Goal: Task Accomplishment & Management: Use online tool/utility

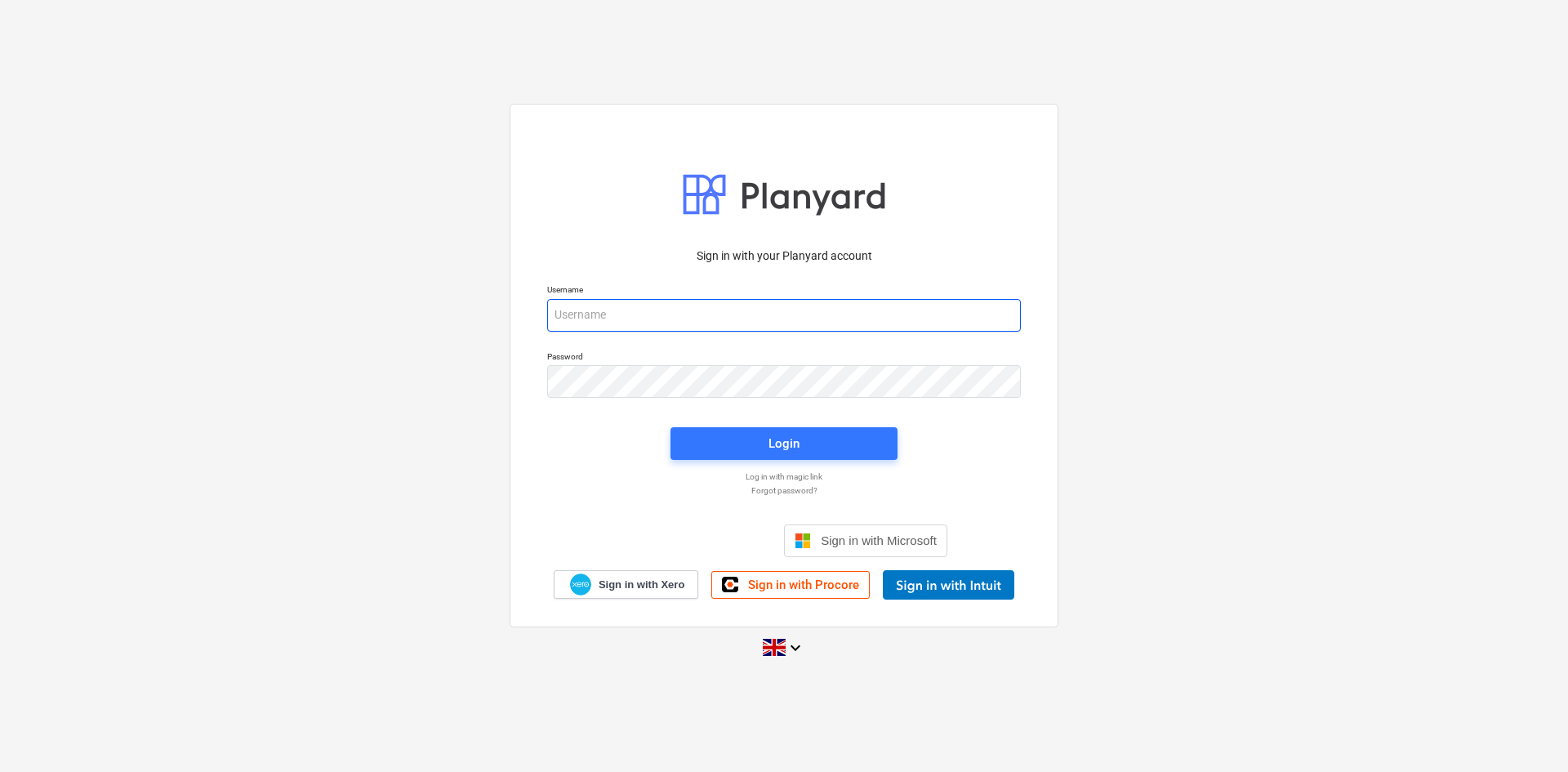
click at [677, 325] on input "email" at bounding box center [784, 315] width 474 height 32
type input "[EMAIL_ADDRESS][DOMAIN_NAME]"
click at [749, 441] on span "Login" at bounding box center [784, 443] width 187 height 21
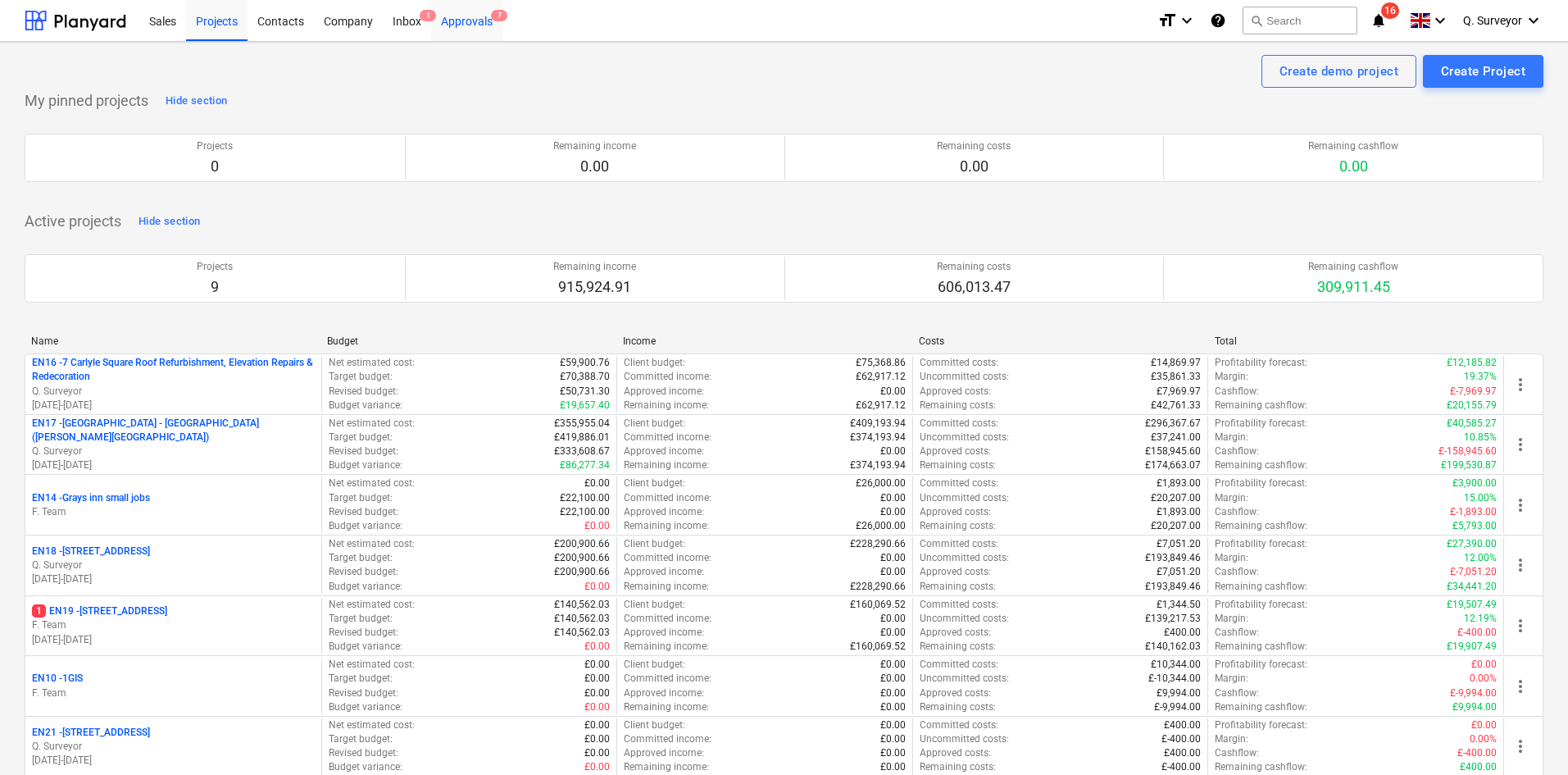
click at [463, 16] on div "Approvals 7" at bounding box center [466, 20] width 71 height 42
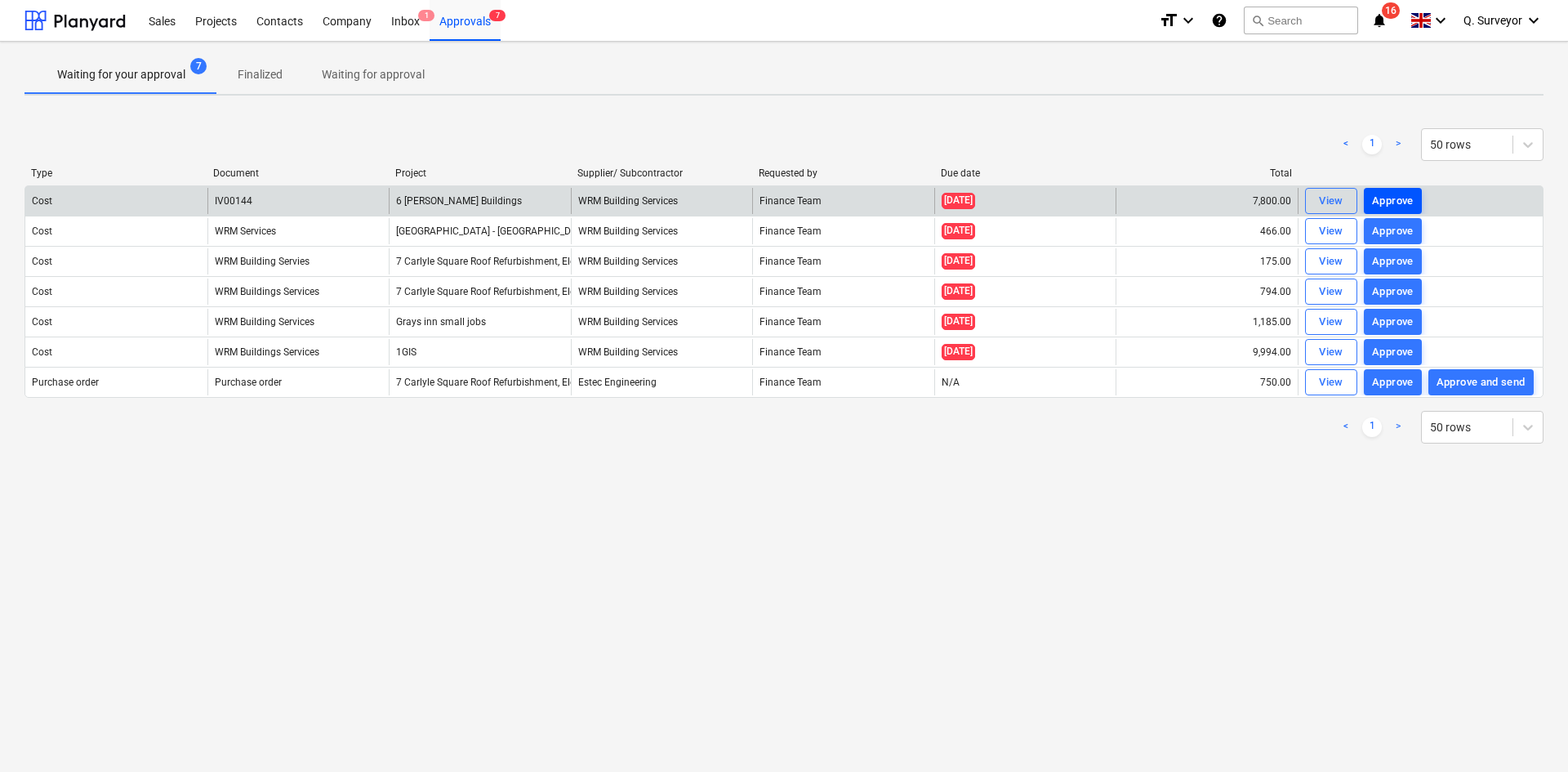
click at [1404, 198] on div "Approve" at bounding box center [1392, 201] width 42 height 19
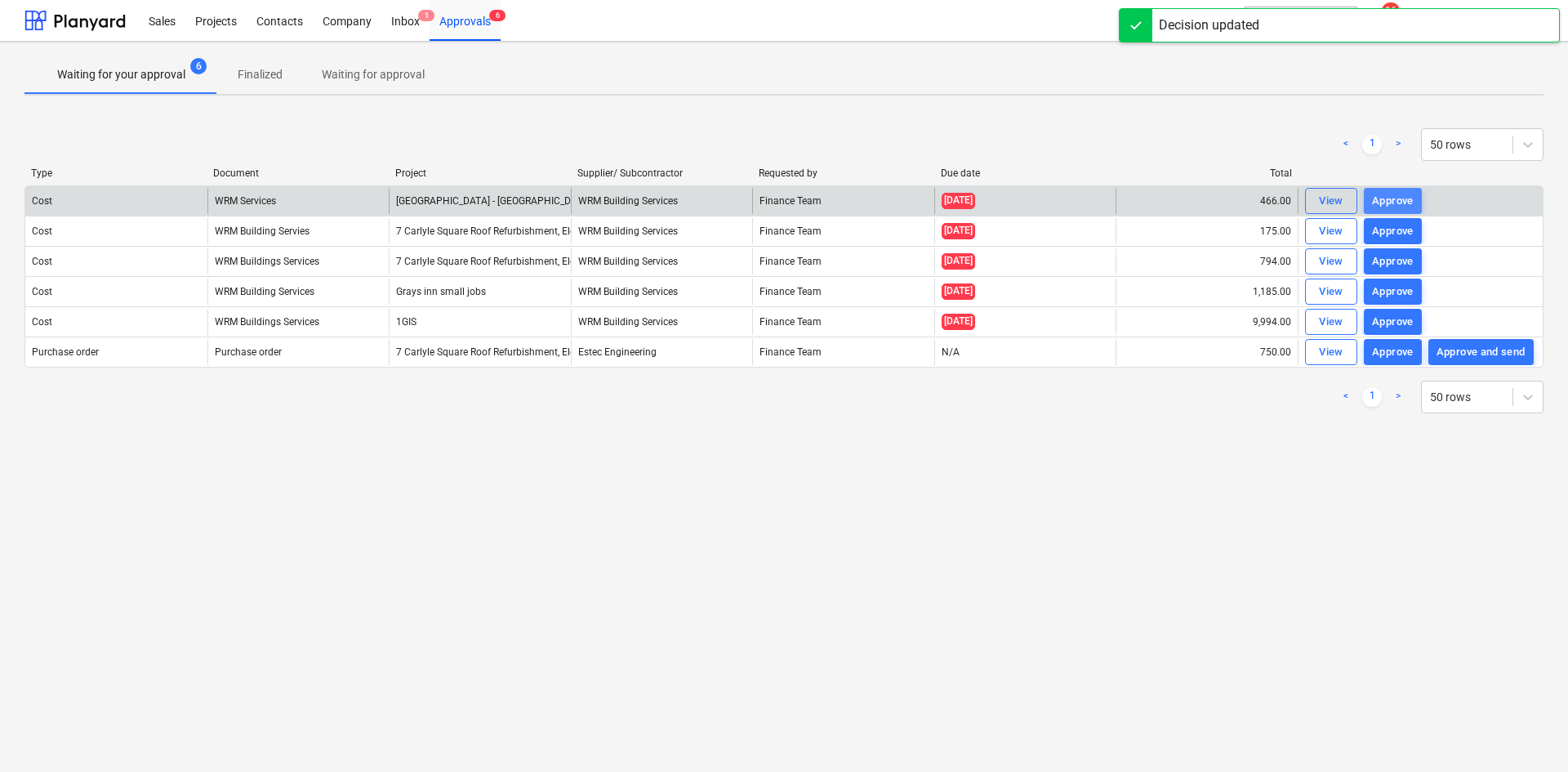
click at [1404, 202] on div "Approve" at bounding box center [1392, 201] width 42 height 19
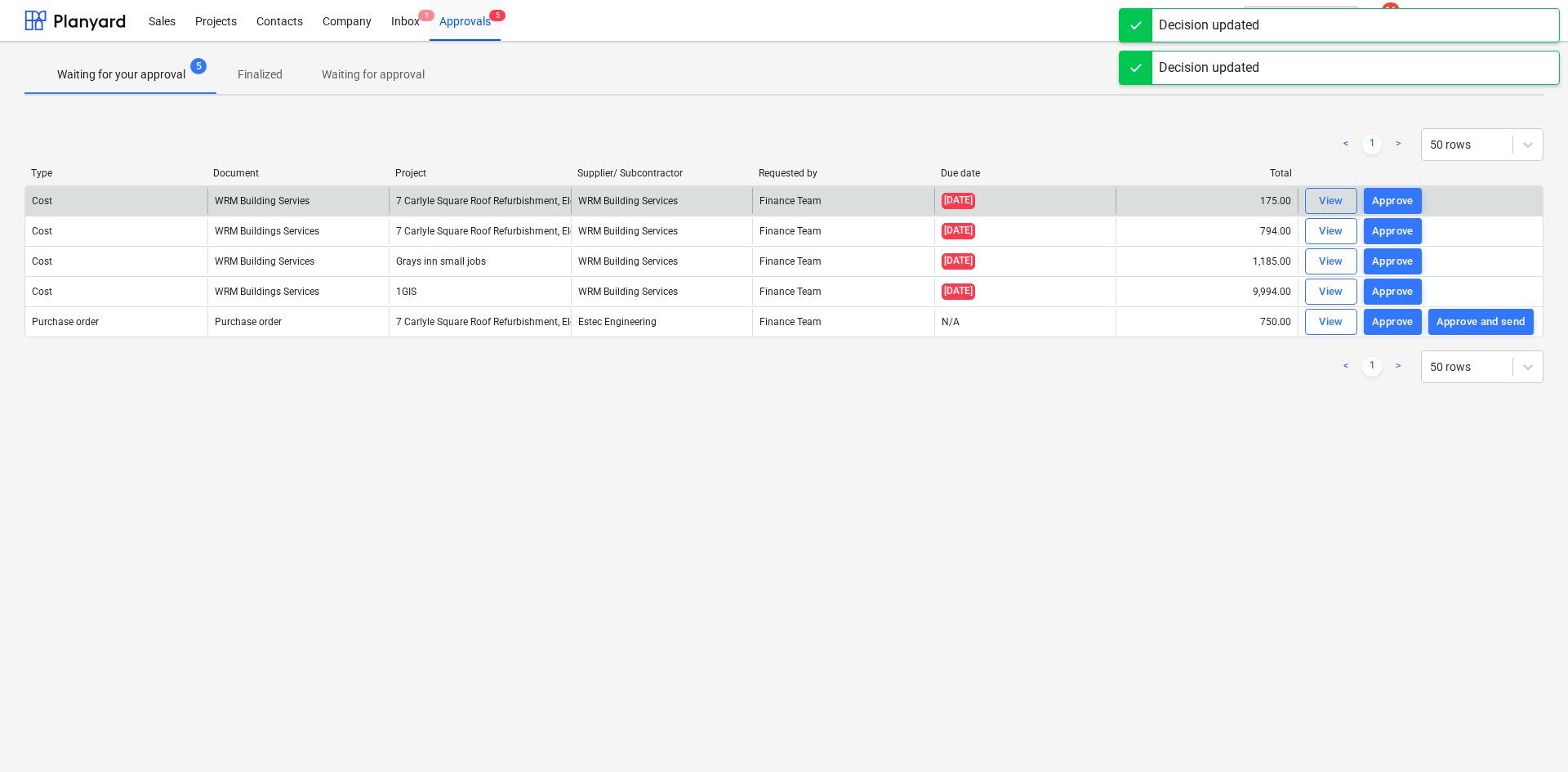
click at [1404, 202] on div "Approve" at bounding box center [1392, 201] width 42 height 19
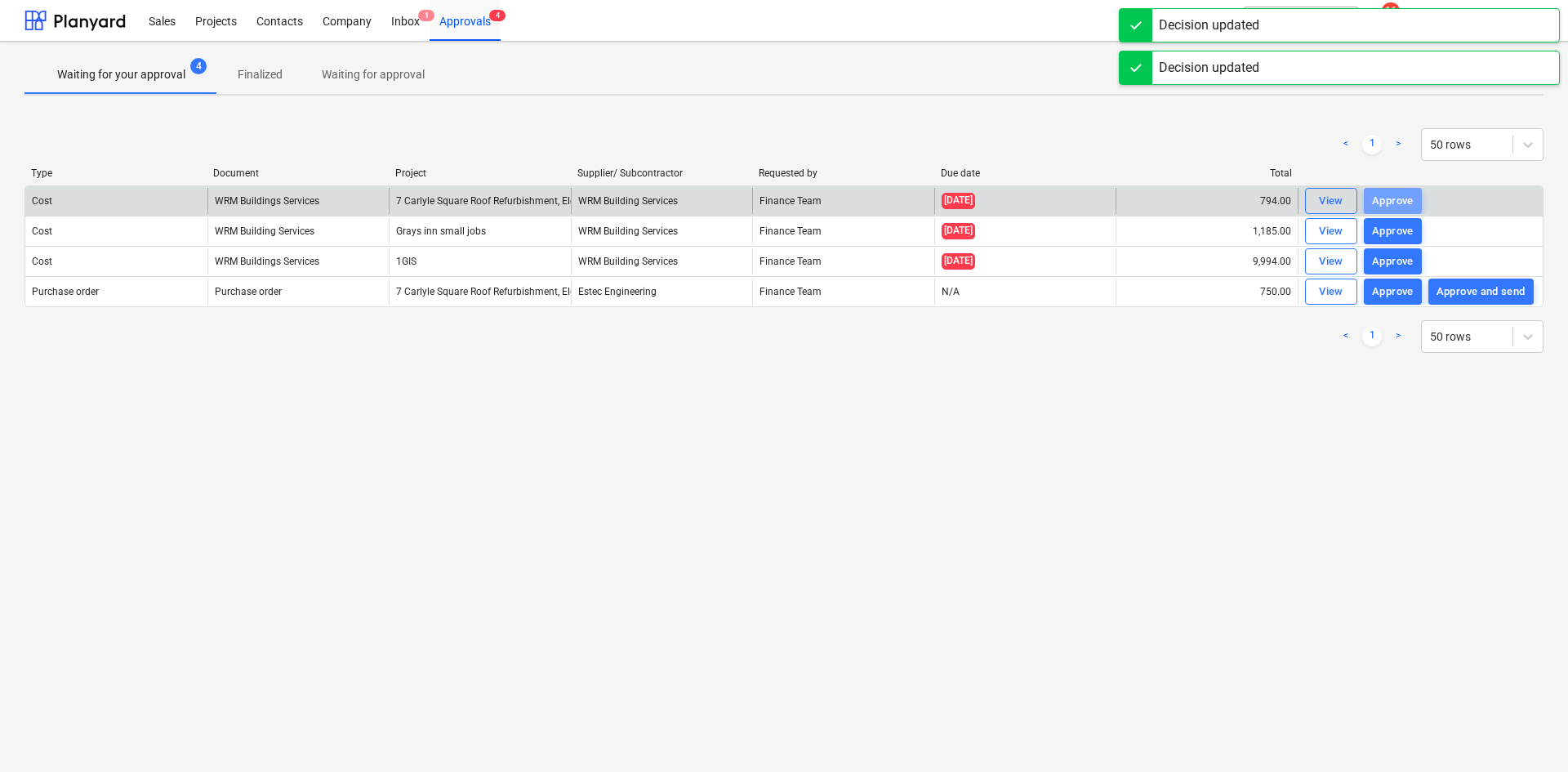
click at [1404, 202] on div "Approve" at bounding box center [1392, 201] width 42 height 19
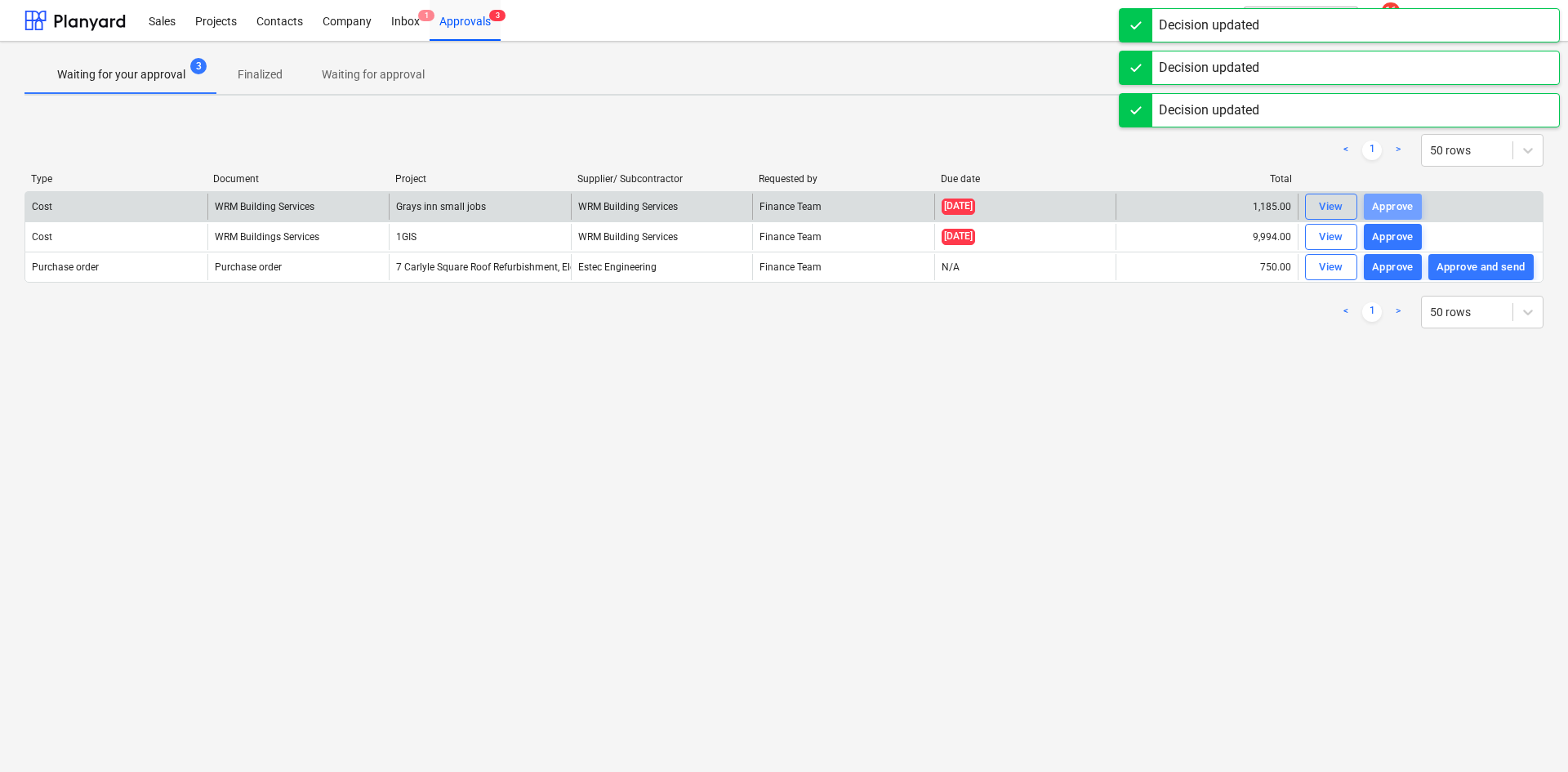
click at [1404, 202] on div "Approve" at bounding box center [1392, 207] width 42 height 19
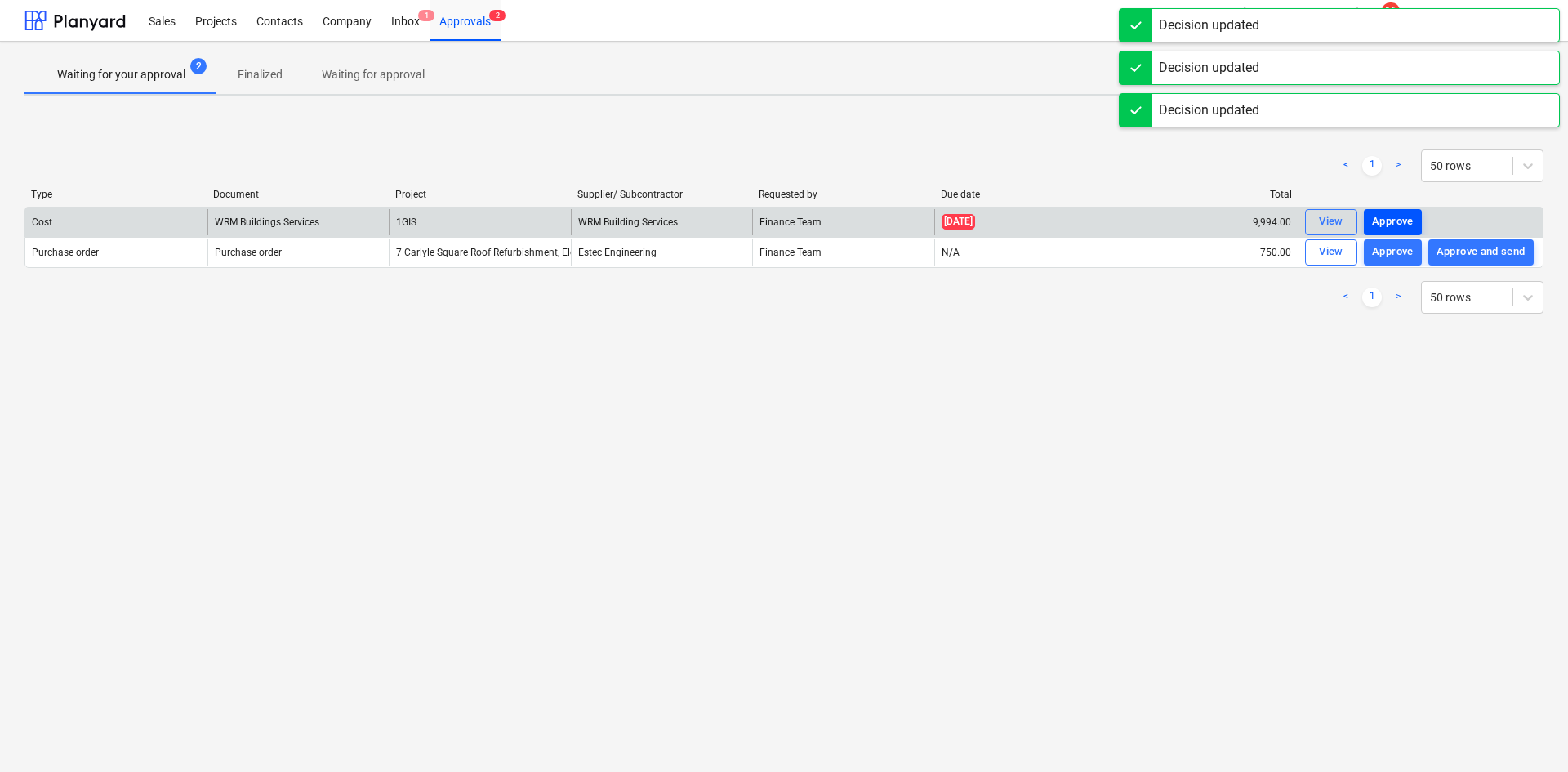
click at [1404, 211] on button "Approve" at bounding box center [1393, 222] width 58 height 26
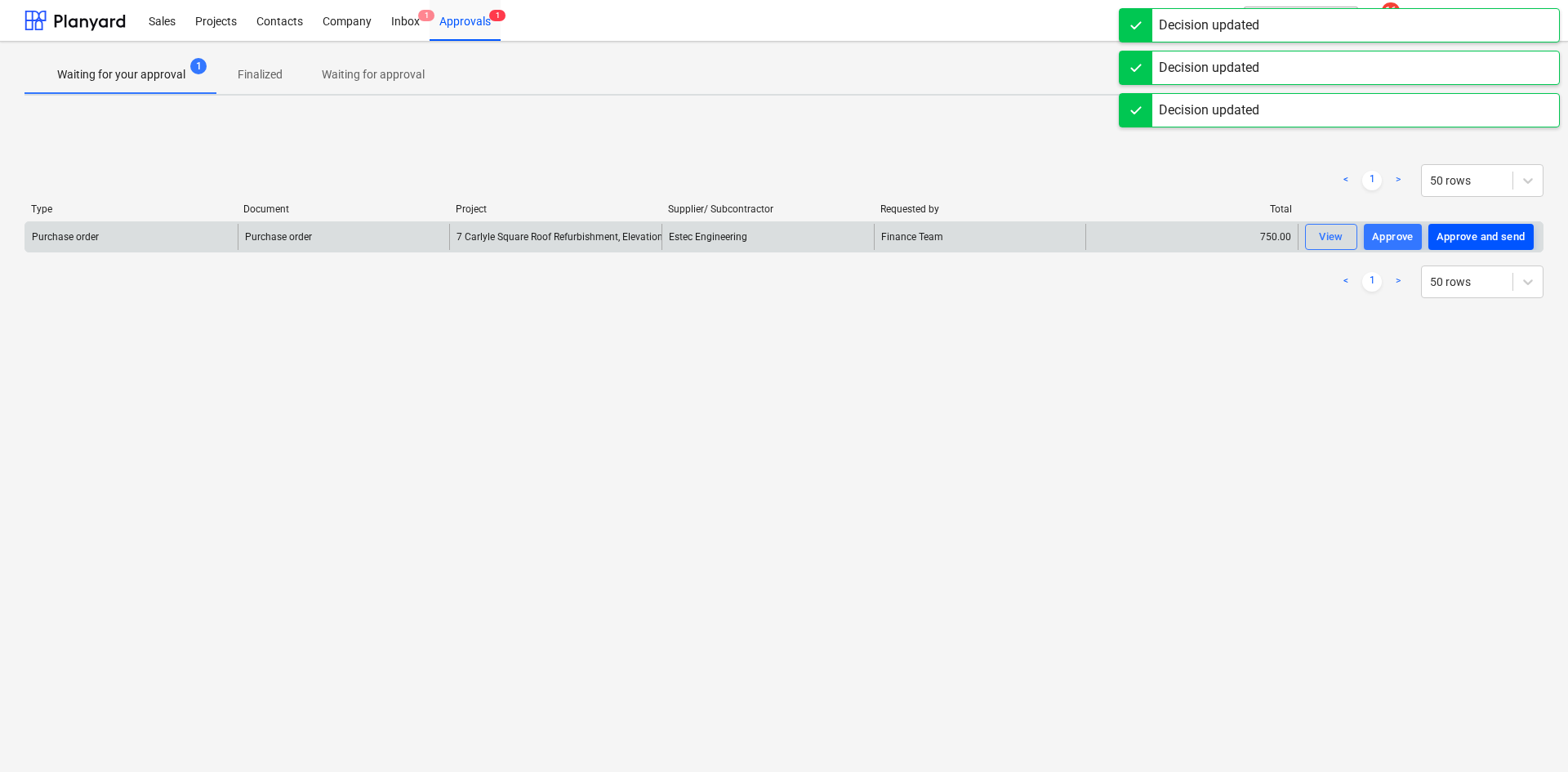
click at [1467, 232] on div "Approve and send" at bounding box center [1481, 237] width 89 height 19
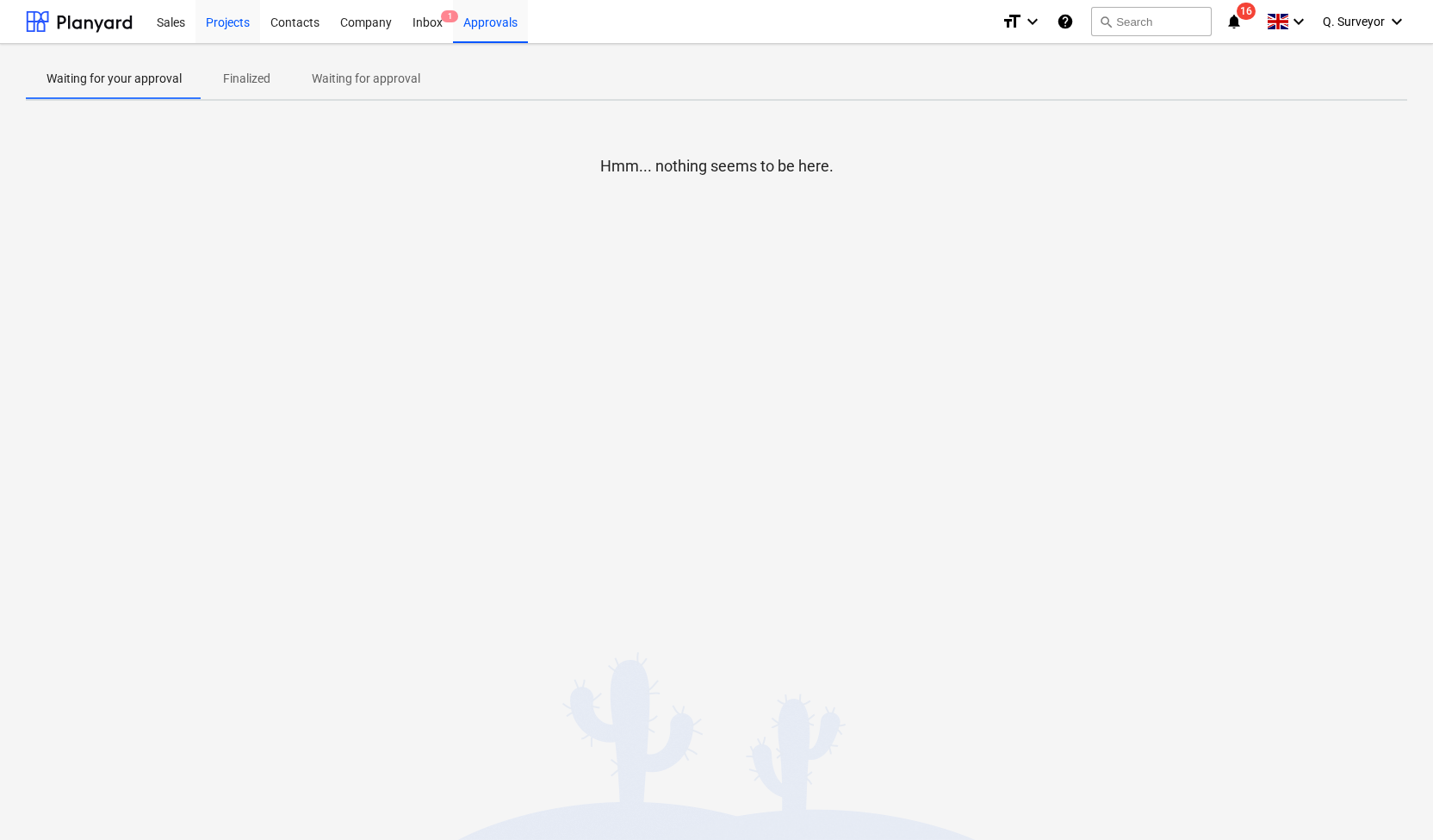
click at [244, 27] on div "Projects" at bounding box center [228, 21] width 65 height 44
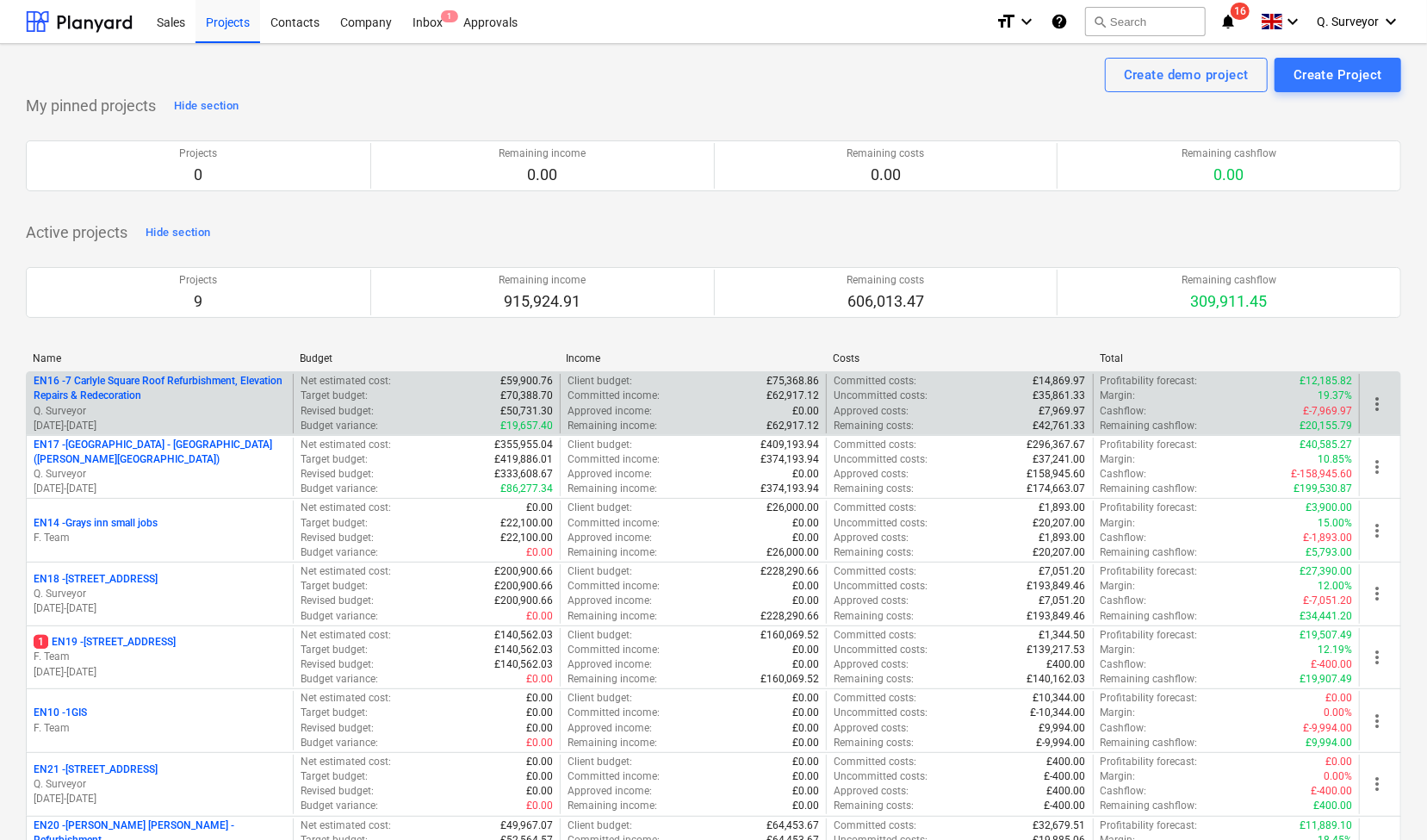
click at [168, 416] on p "Q. Surveyor" at bounding box center [159, 411] width 253 height 14
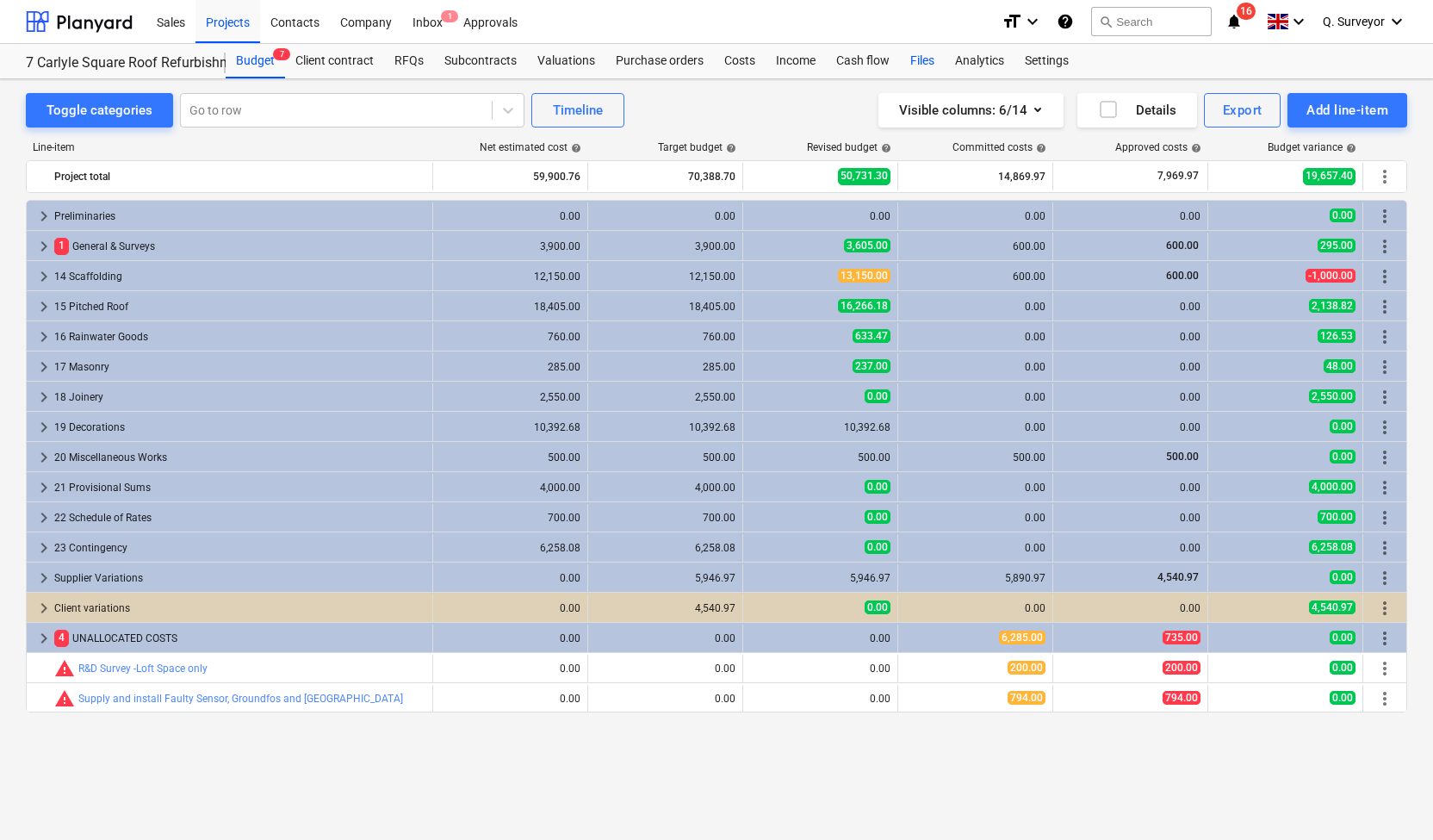
click at [915, 53] on div "Files" at bounding box center [923, 61] width 45 height 34
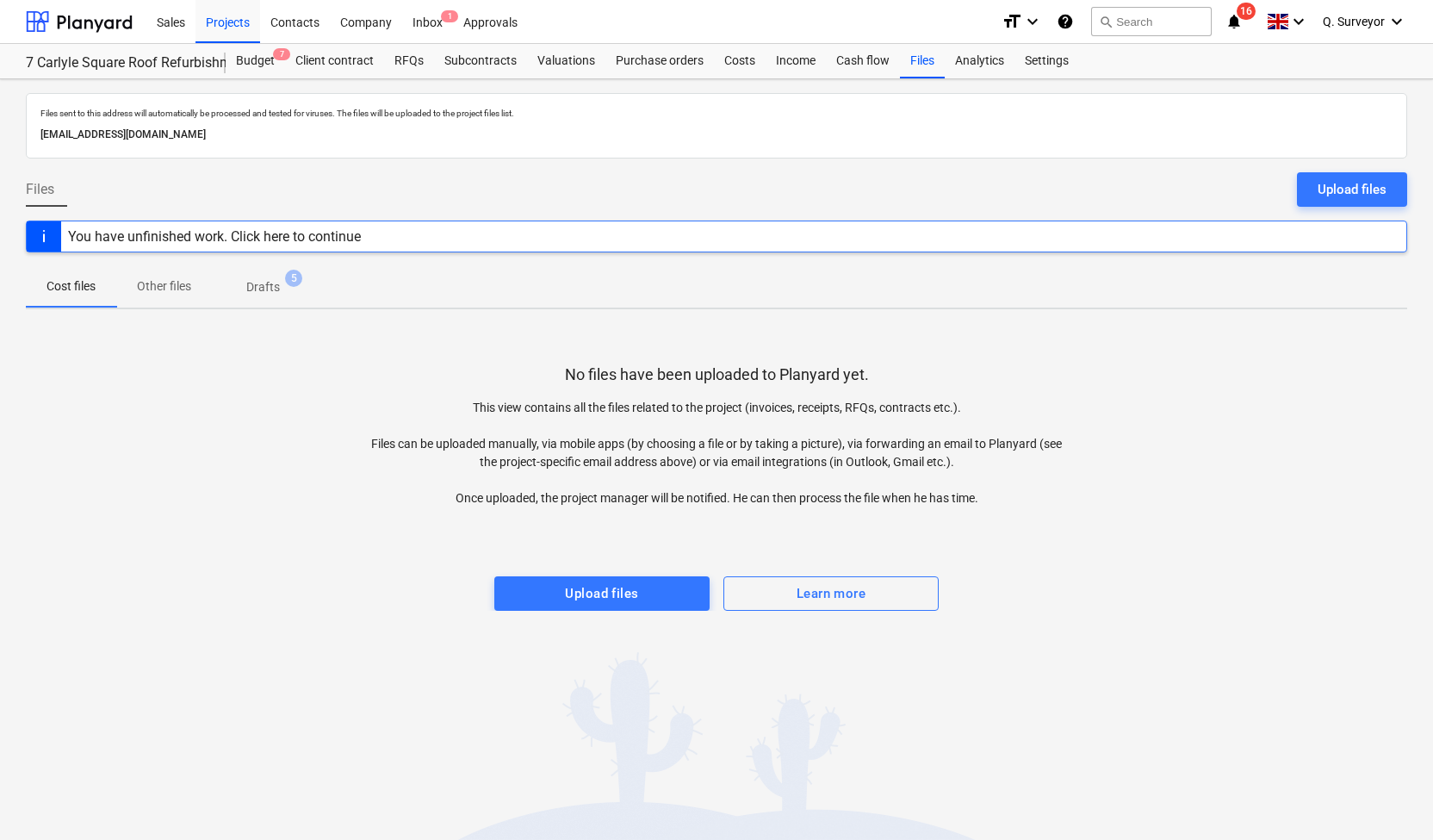
drag, startPoint x: 358, startPoint y: 135, endPoint x: 31, endPoint y: 149, distance: 327.3
click at [31, 149] on div "Files sent to this address will automatically be processed and tested for virus…" at bounding box center [716, 126] width 1381 height 66
copy p "[EMAIL_ADDRESS][DOMAIN_NAME]"
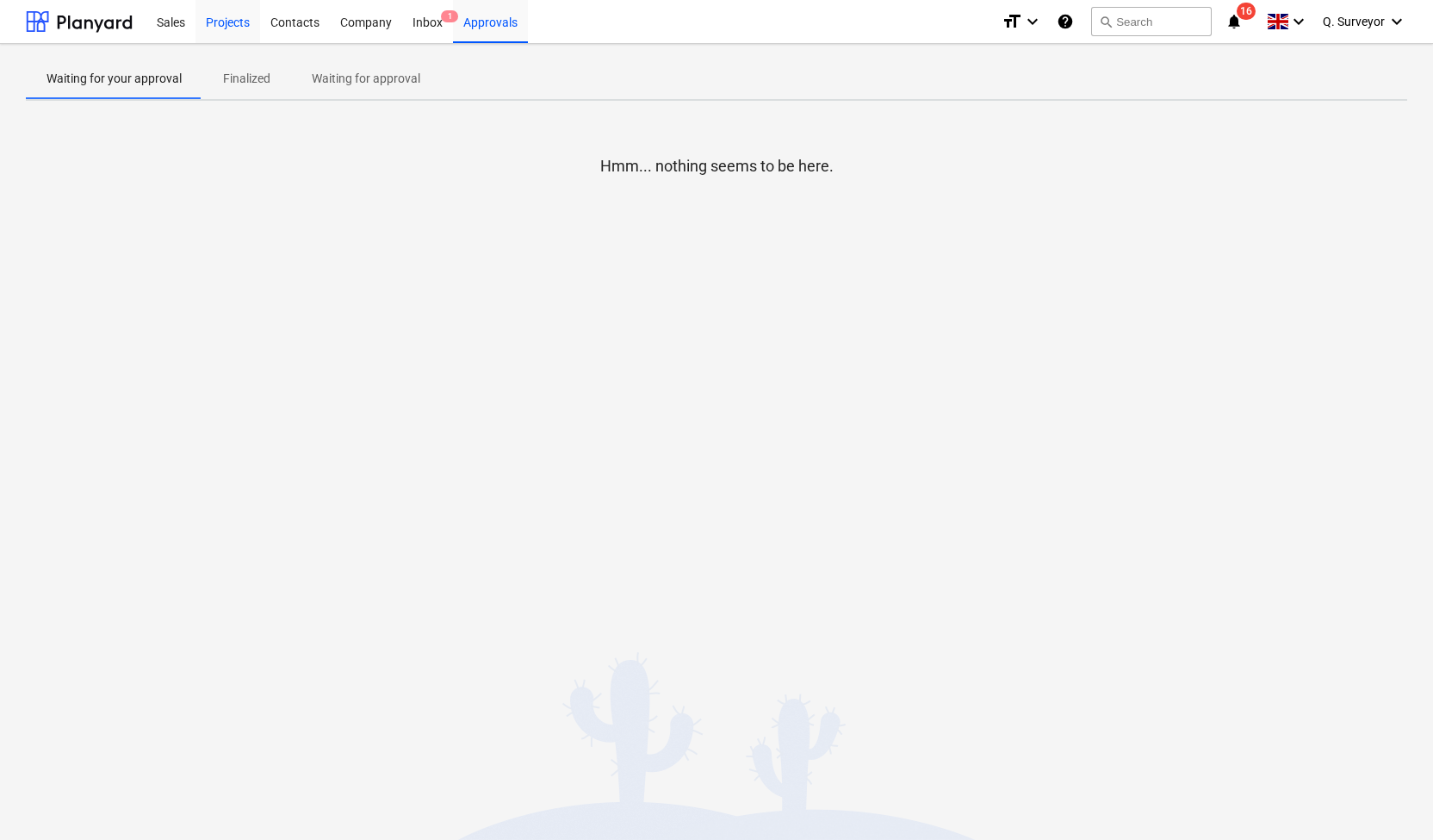
click at [218, 31] on div "Projects" at bounding box center [228, 21] width 65 height 44
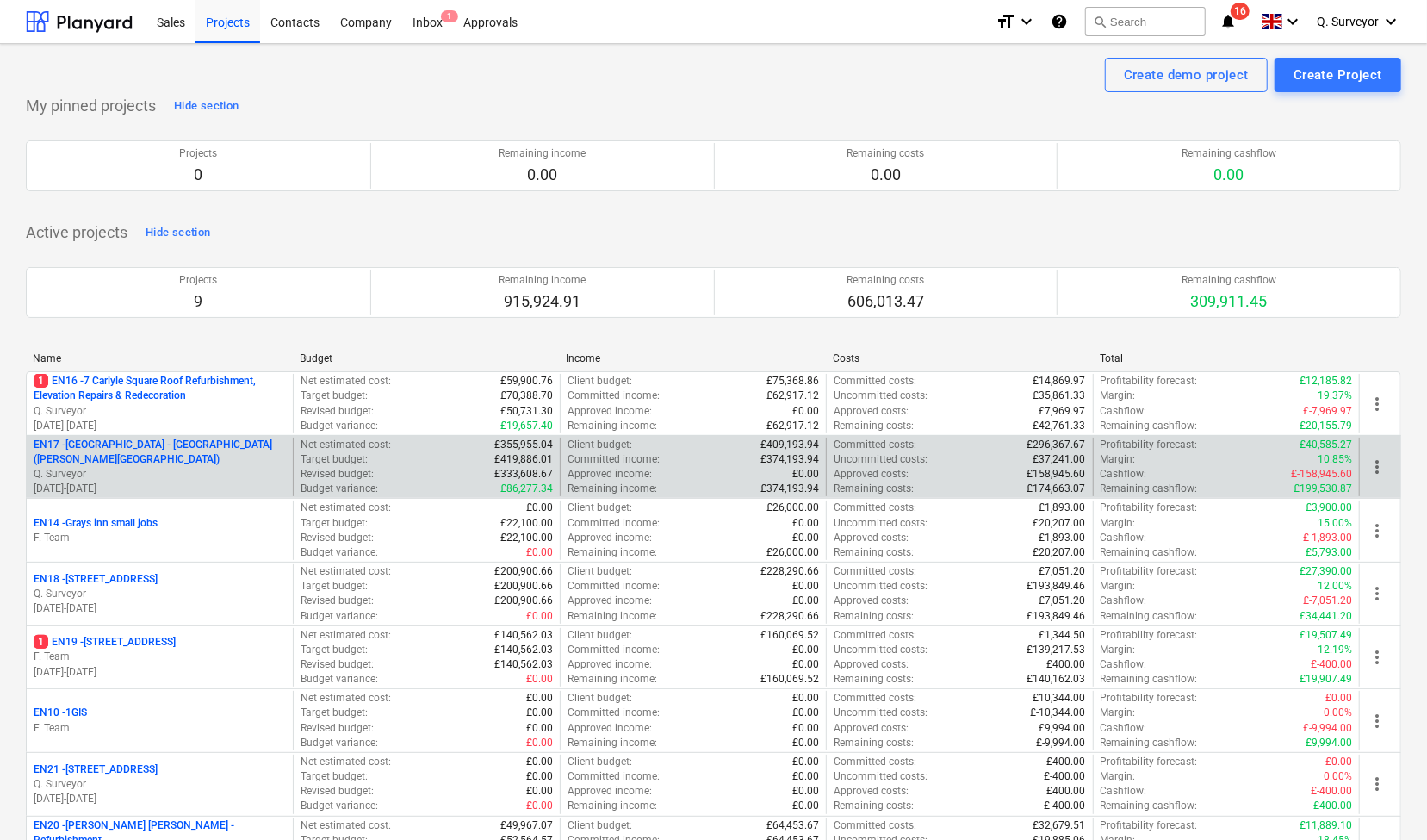
click at [191, 468] on p "Q. Surveyor" at bounding box center [159, 474] width 253 height 14
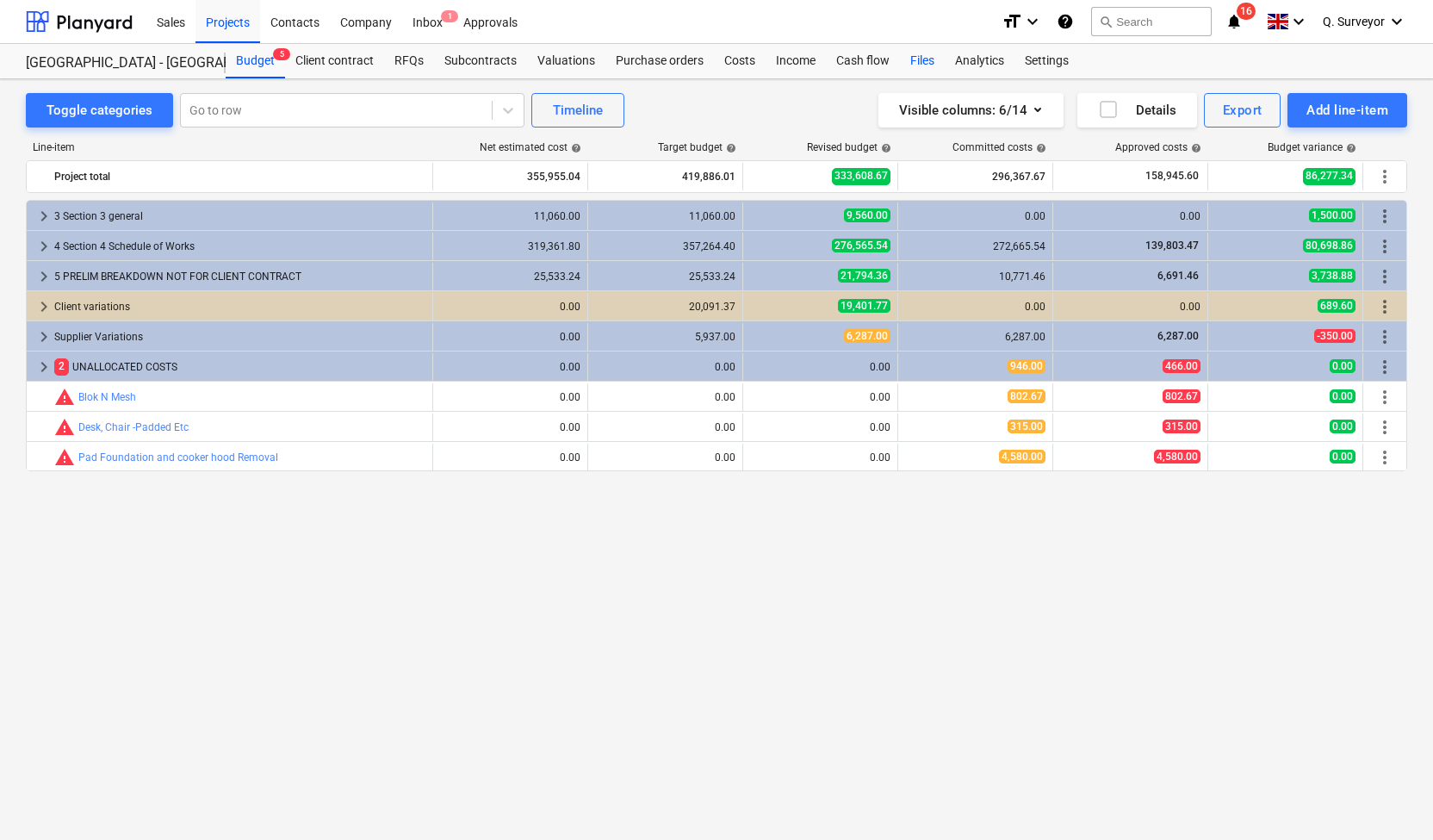
click at [910, 52] on div "Files" at bounding box center [923, 61] width 45 height 34
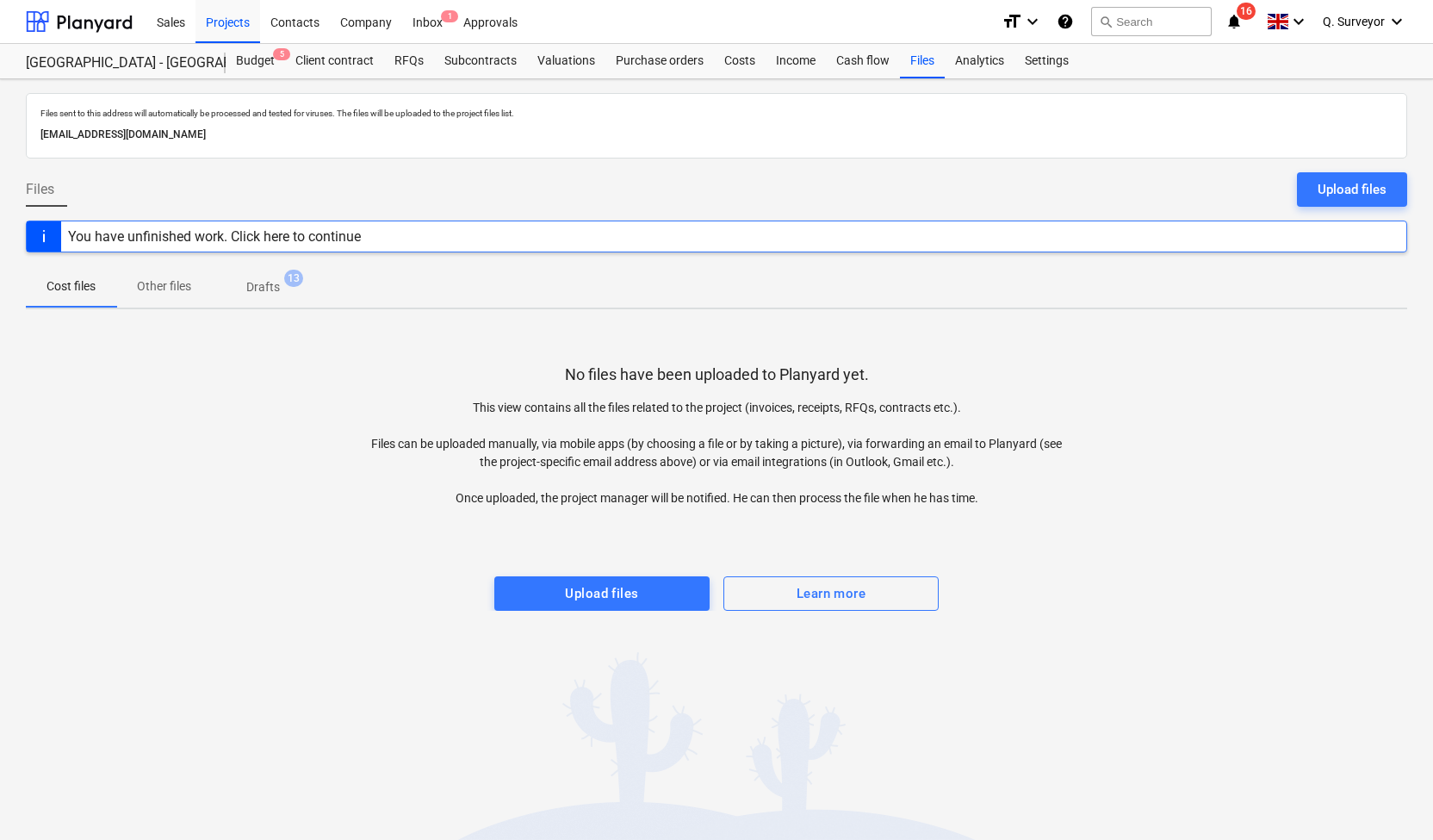
drag, startPoint x: 355, startPoint y: 137, endPoint x: 34, endPoint y: 147, distance: 321.2
click at [31, 147] on div "Files sent to this address will automatically be processed and tested for virus…" at bounding box center [716, 126] width 1381 height 66
copy p "[EMAIL_ADDRESS][DOMAIN_NAME]"
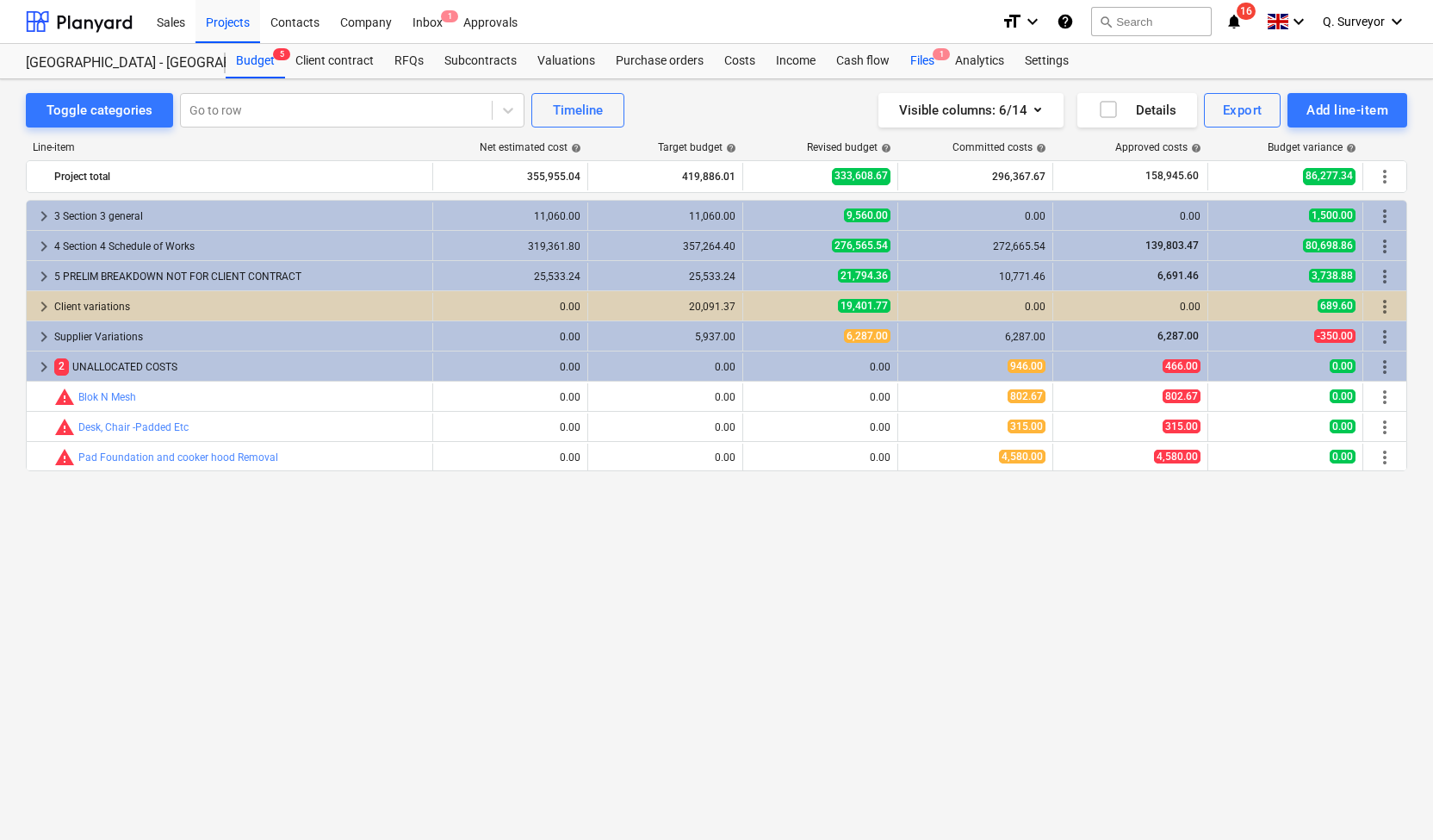
click at [924, 54] on div "Files 1" at bounding box center [923, 61] width 45 height 34
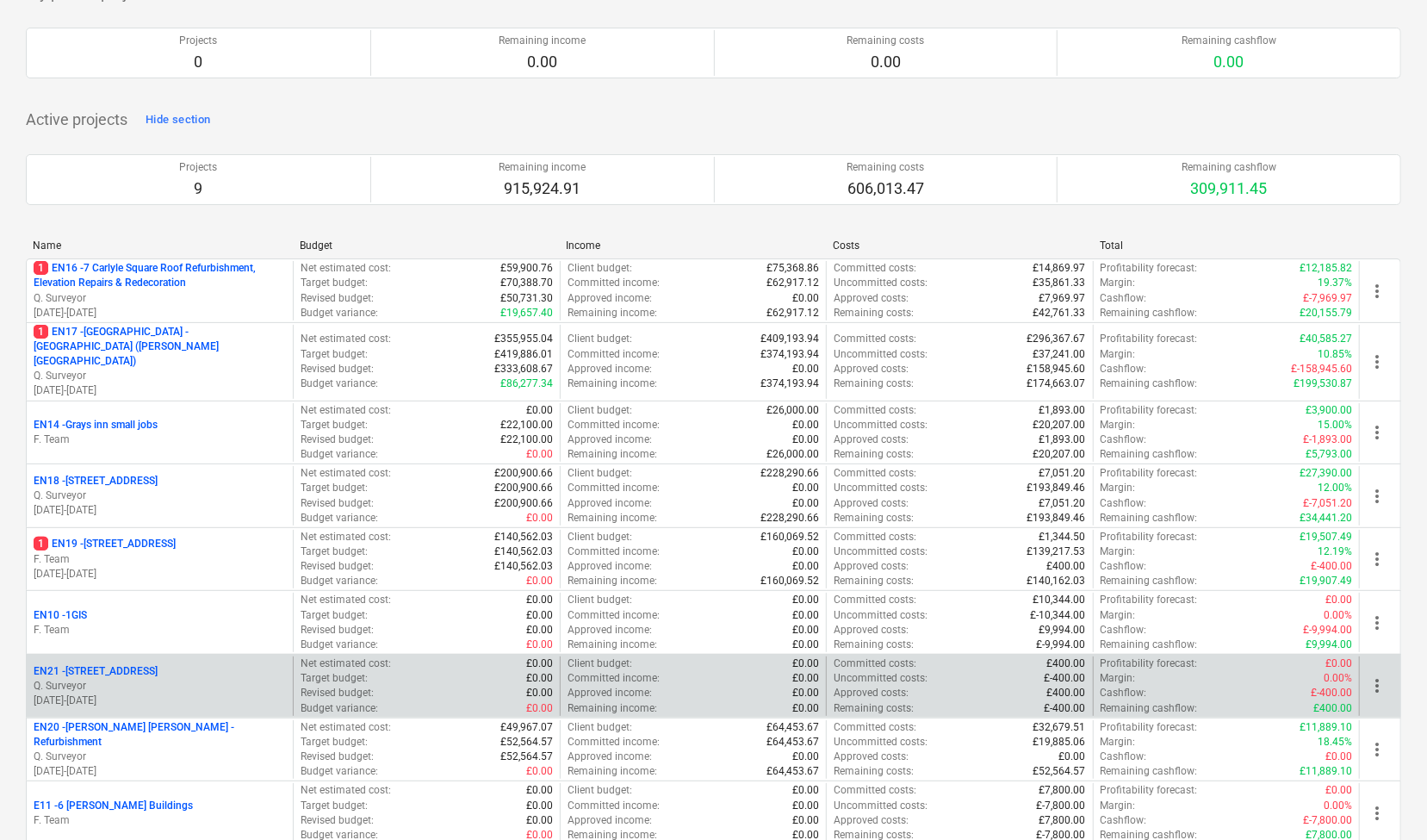
scroll to position [86, 0]
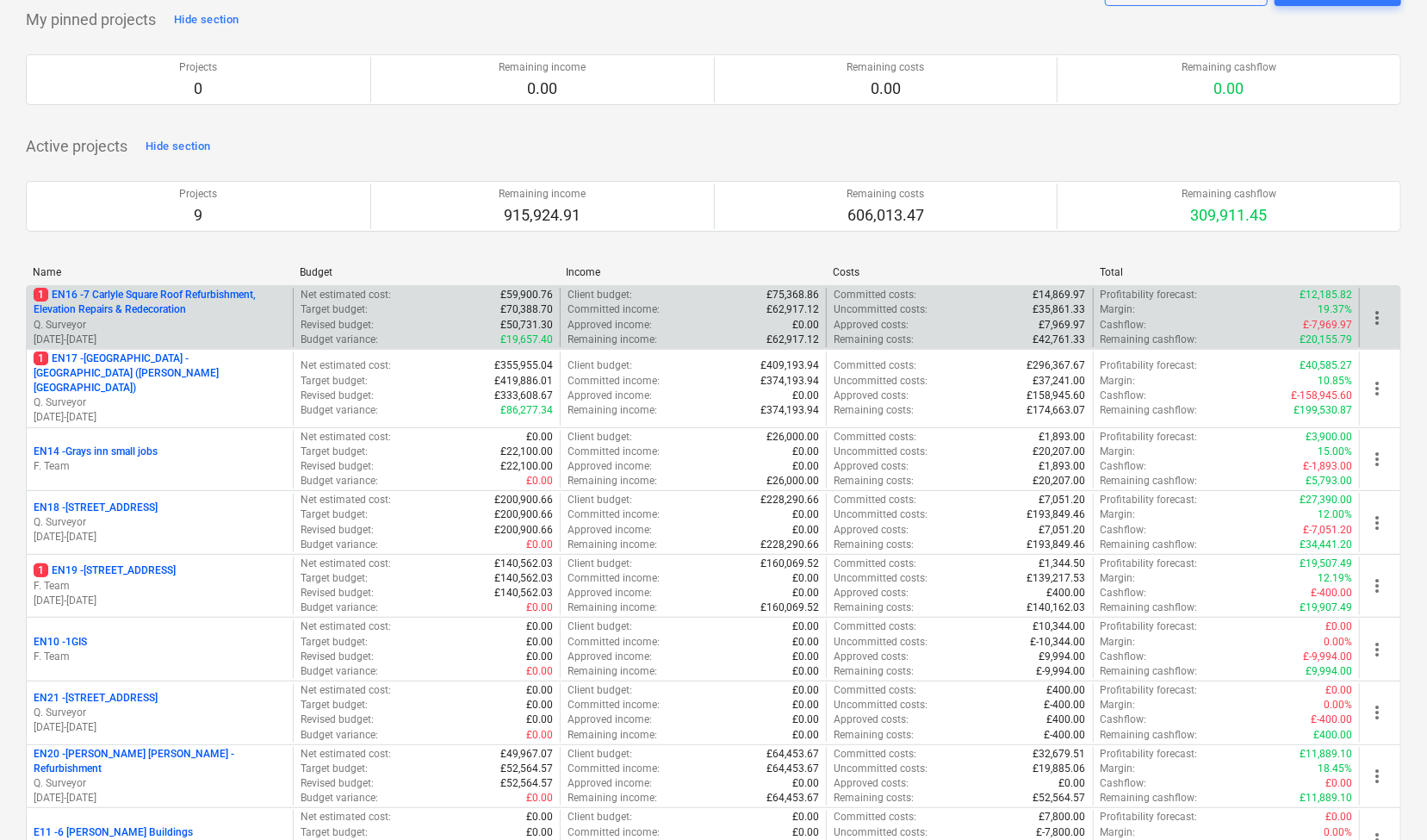
click at [164, 316] on p "1 EN16 - 7 Carlyle Square Roof Refurbishment, Elevation Repairs & Redecoration" at bounding box center [159, 302] width 253 height 30
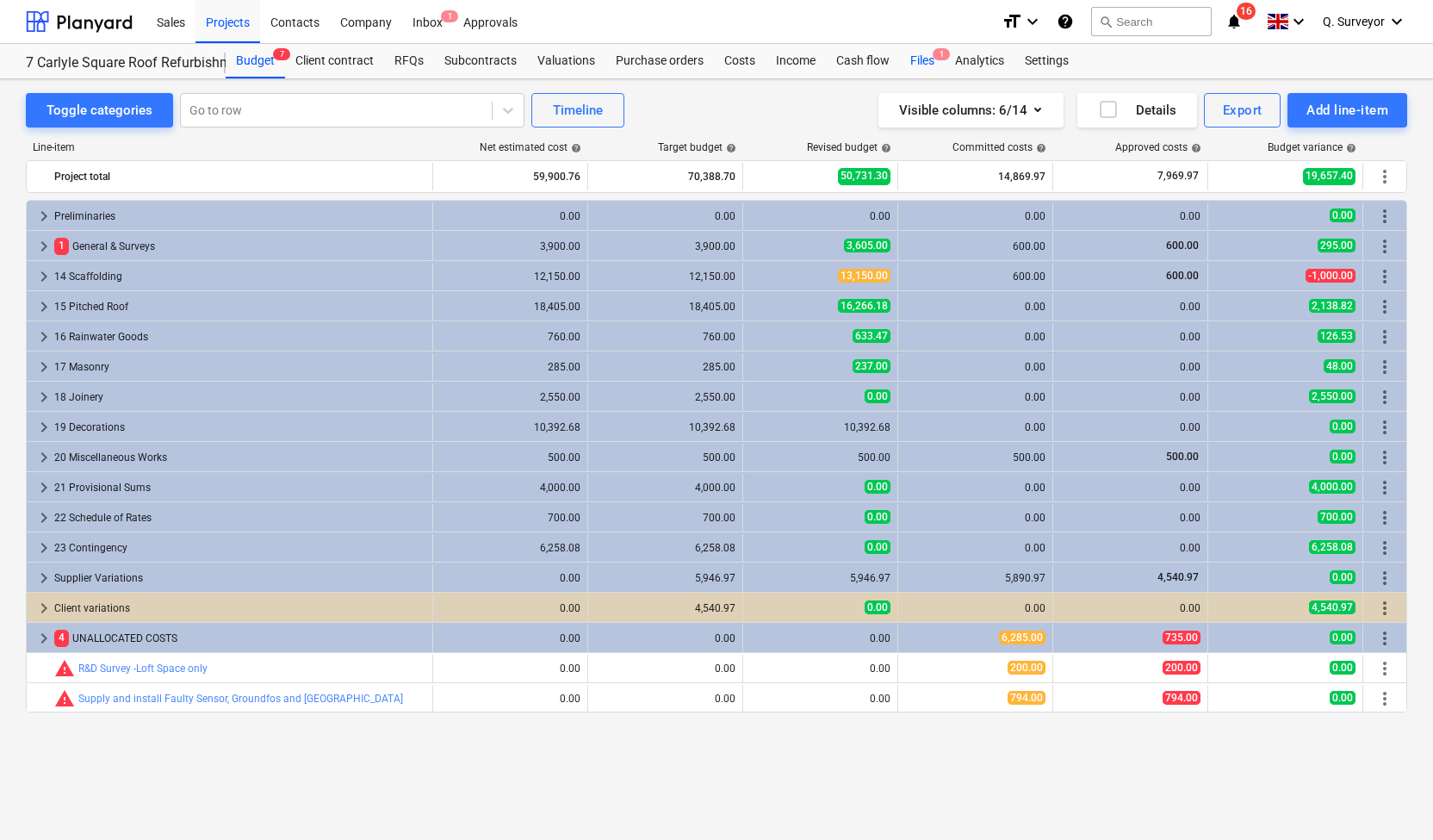
click at [907, 53] on div "Files 1" at bounding box center [923, 61] width 45 height 34
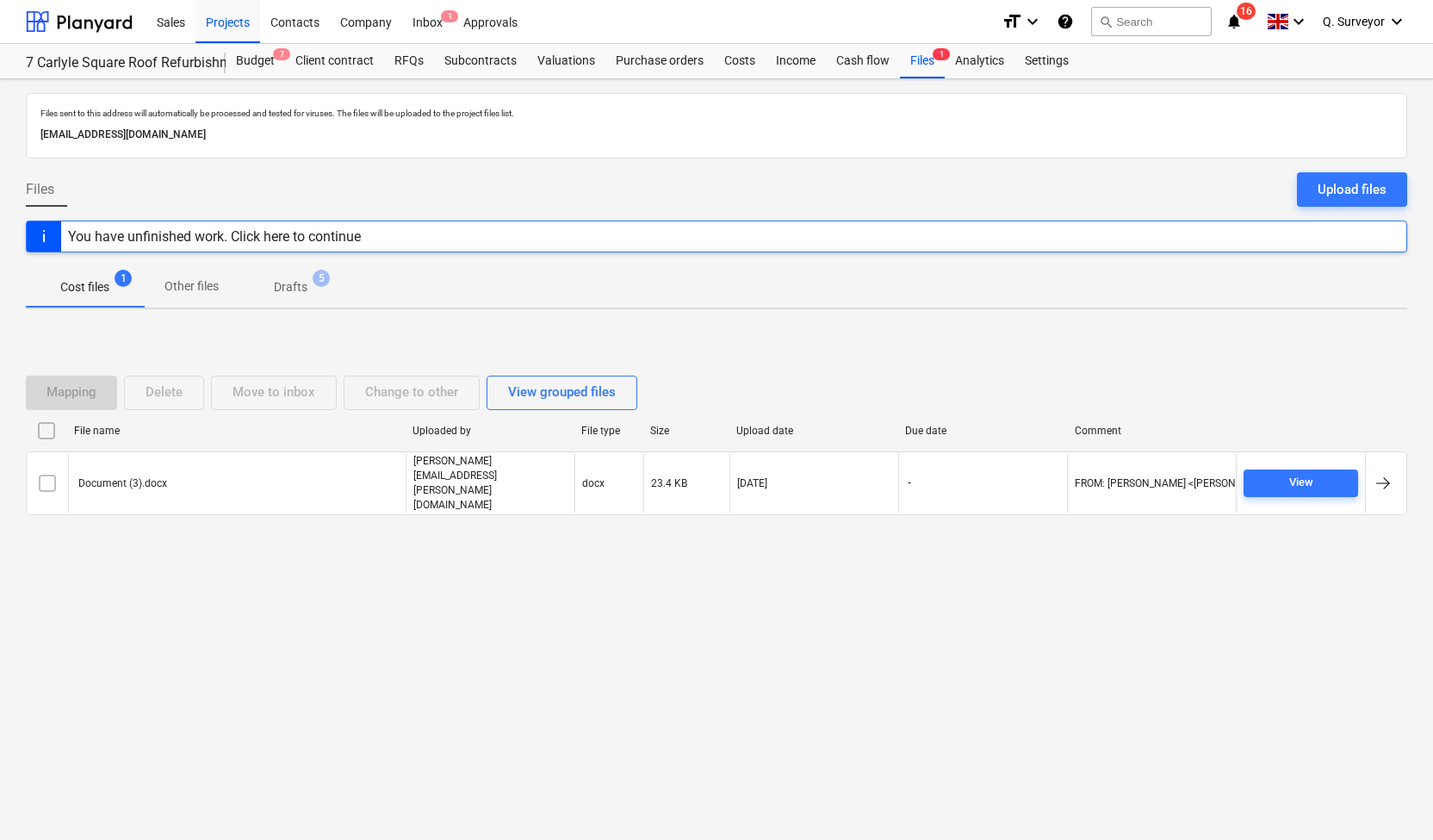
drag, startPoint x: 363, startPoint y: 135, endPoint x: 22, endPoint y: 147, distance: 341.2
click at [22, 147] on div "Files sent to this address will automatically be processed and tested for virus…" at bounding box center [716, 459] width 1433 height 760
copy p "[EMAIL_ADDRESS][DOMAIN_NAME]"
